Goal: Task Accomplishment & Management: Use online tool/utility

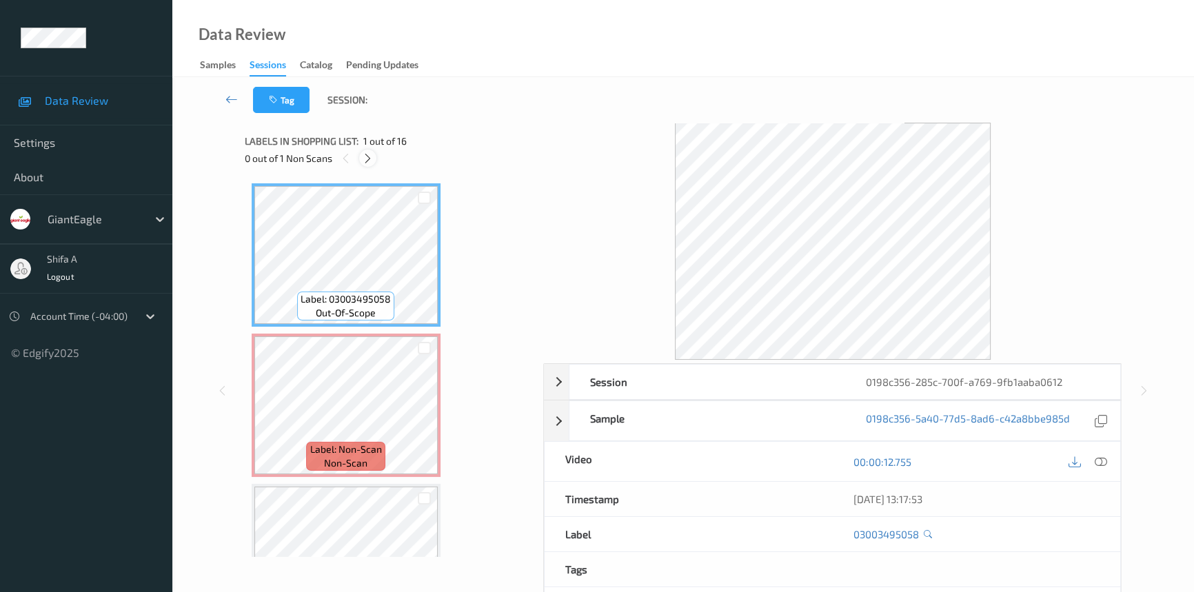
click at [371, 160] on icon at bounding box center [368, 158] width 12 height 12
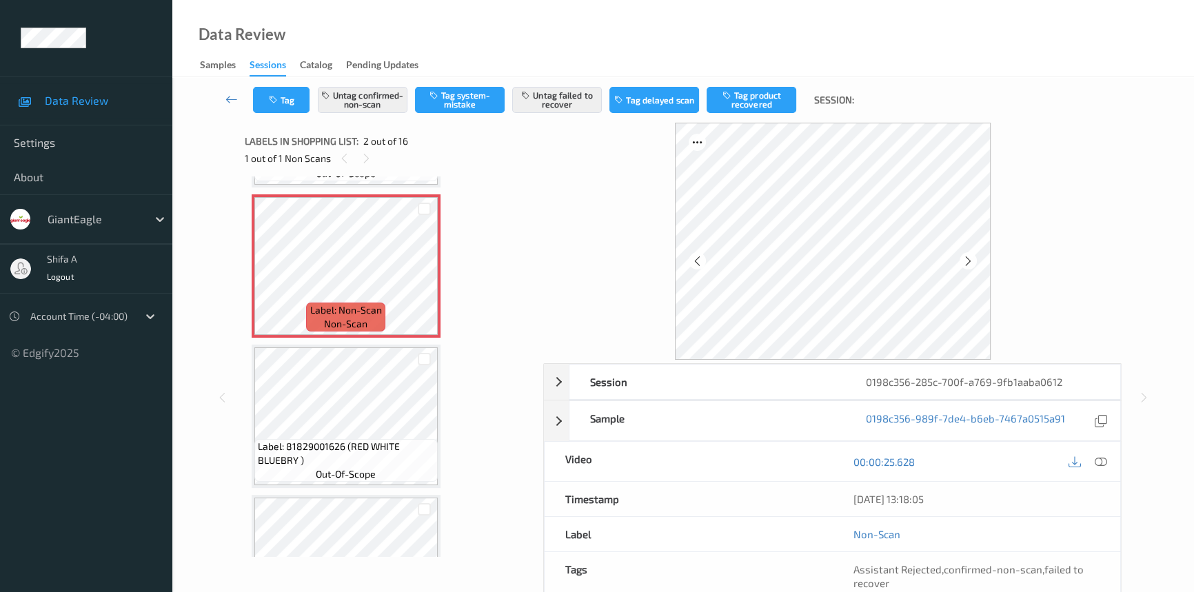
scroll to position [132, 0]
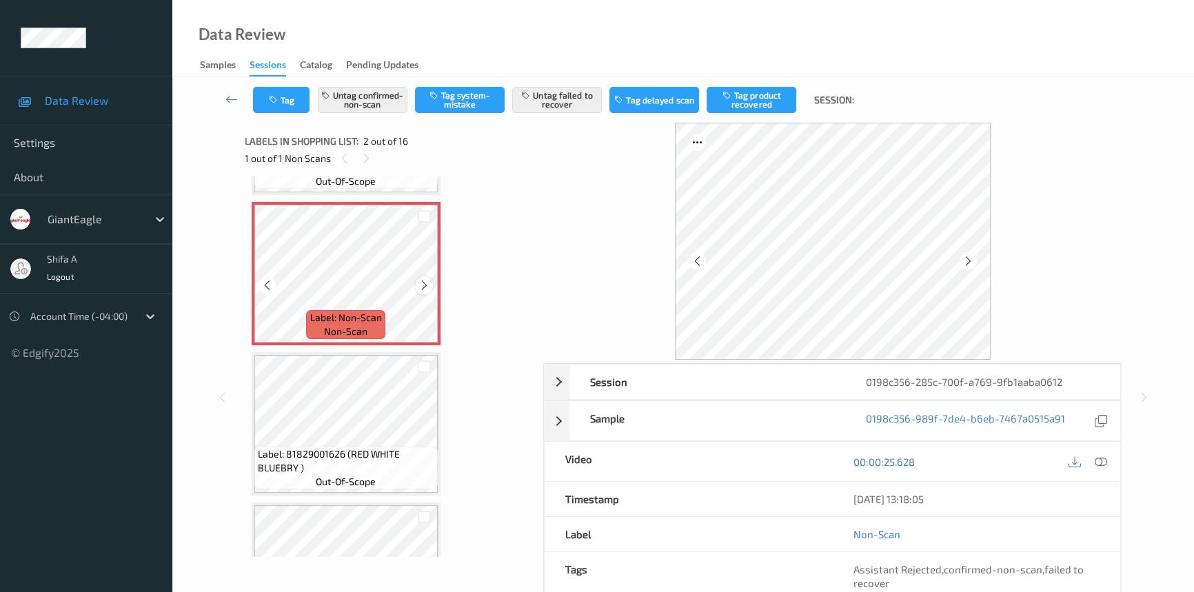
click at [419, 280] on icon at bounding box center [424, 285] width 12 height 12
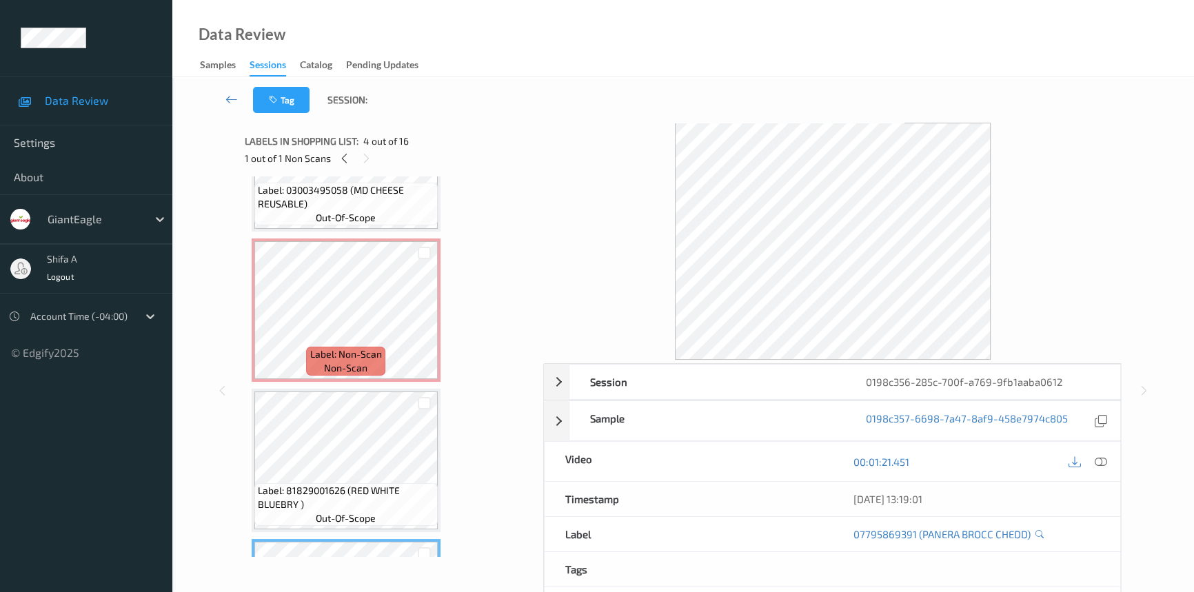
scroll to position [69, 0]
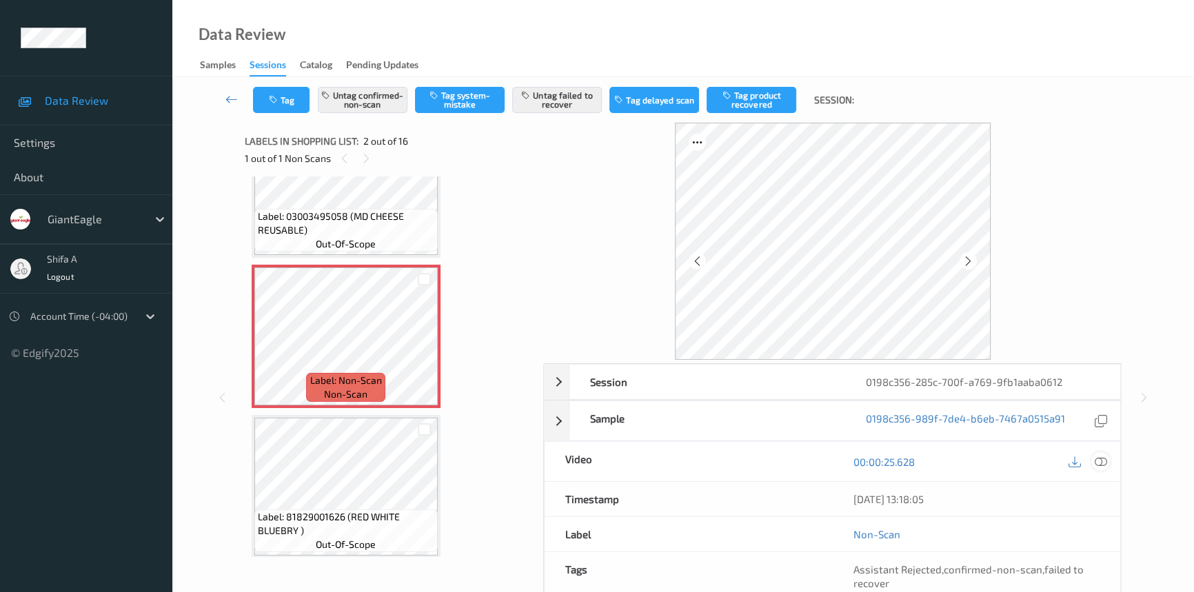
click at [1094, 455] on div at bounding box center [1087, 461] width 45 height 19
click at [1098, 458] on icon at bounding box center [1101, 462] width 12 height 12
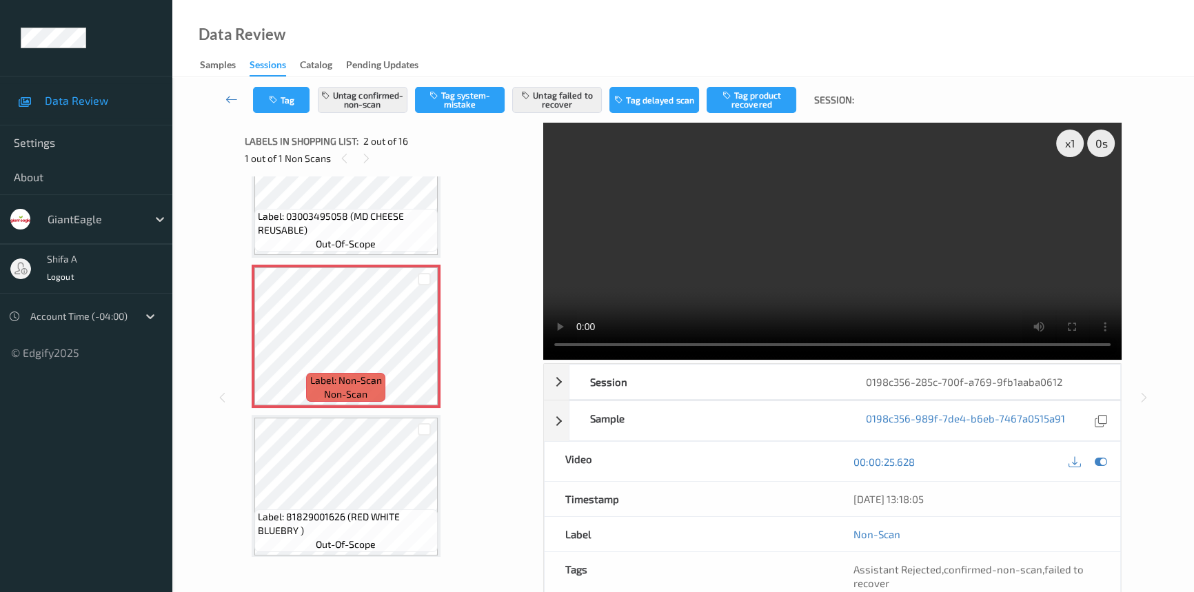
click at [909, 289] on video at bounding box center [832, 241] width 578 height 237
click at [905, 231] on video at bounding box center [832, 241] width 578 height 237
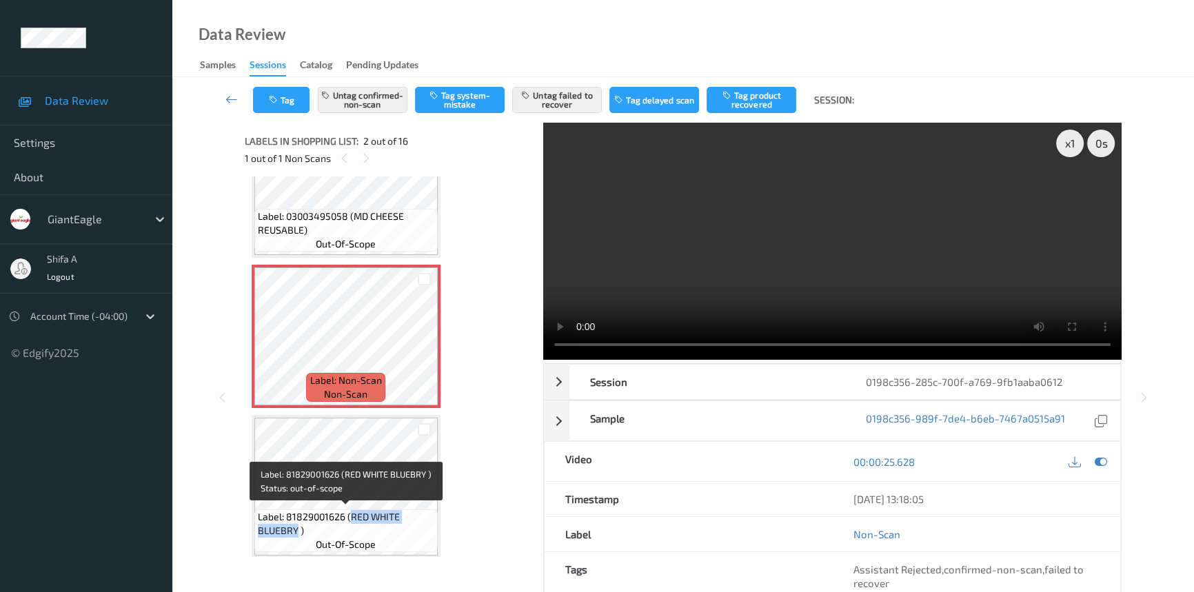
drag, startPoint x: 351, startPoint y: 515, endPoint x: 296, endPoint y: 528, distance: 56.7
click at [296, 528] on span "Label: 81829001626 (RED WHITE BLUEBRY )" at bounding box center [346, 524] width 176 height 28
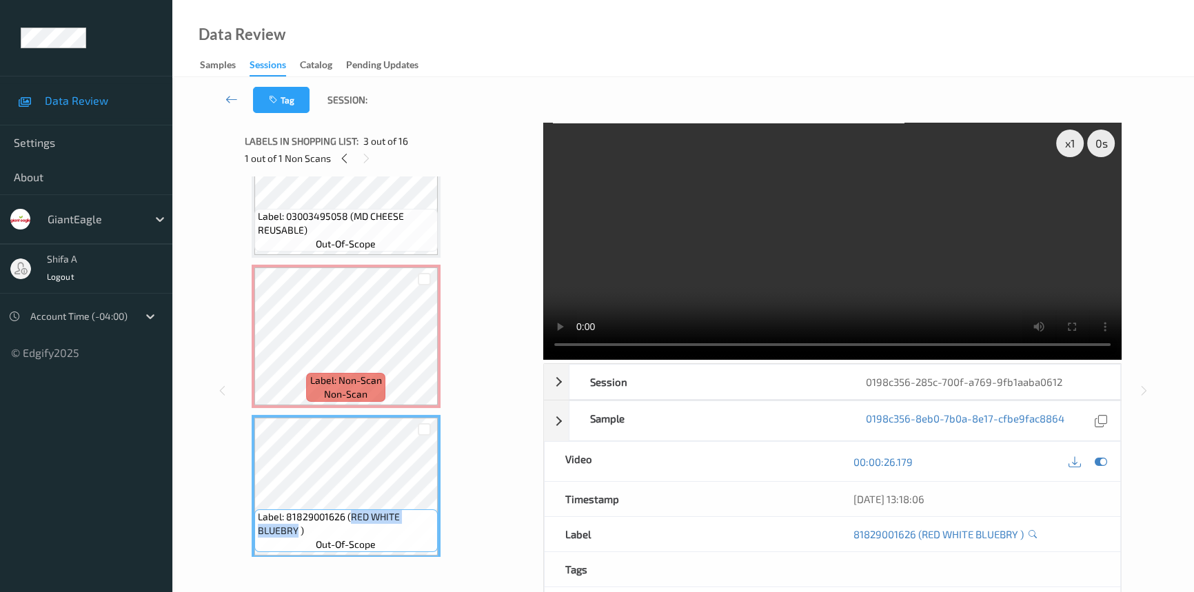
copy span "RED WHITE BLUEBRY"
